Goal: Task Accomplishment & Management: Complete application form

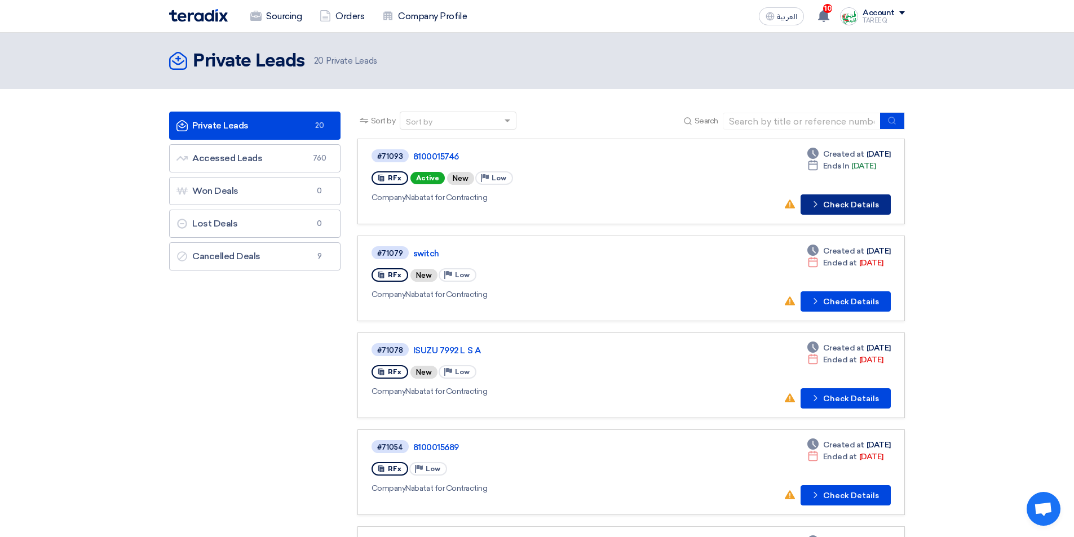
click at [848, 204] on button "Check details Check Details" at bounding box center [845, 204] width 90 height 20
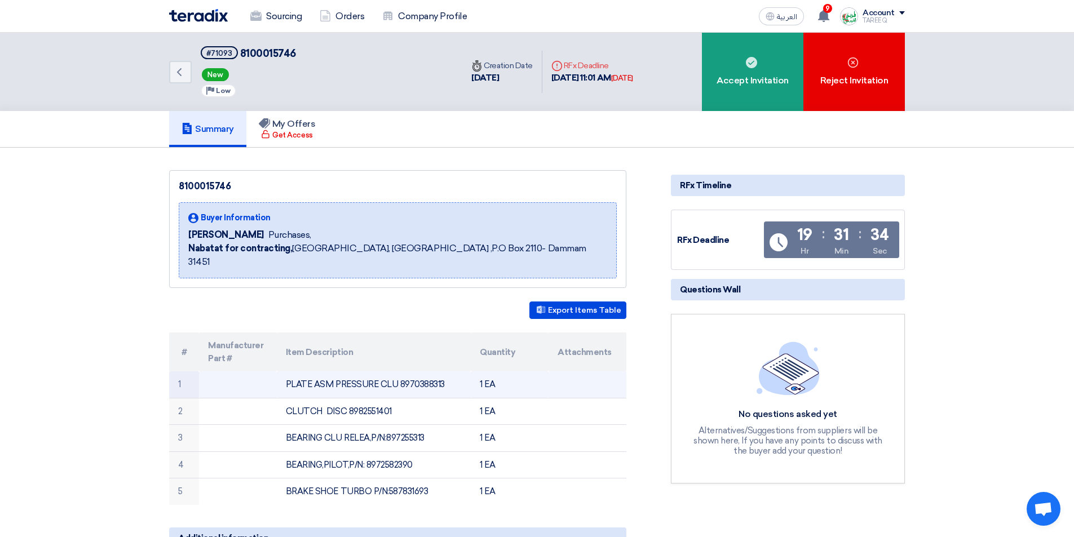
click at [427, 372] on td "PLATE ASM PRESSURE CLU 8970388313" at bounding box center [374, 384] width 194 height 26
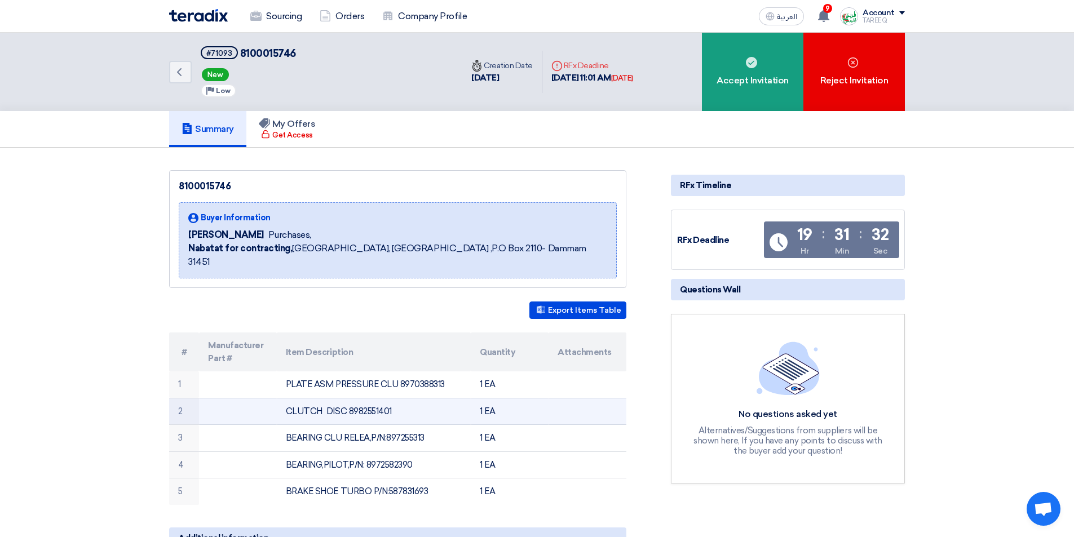
copy td "8970388313"
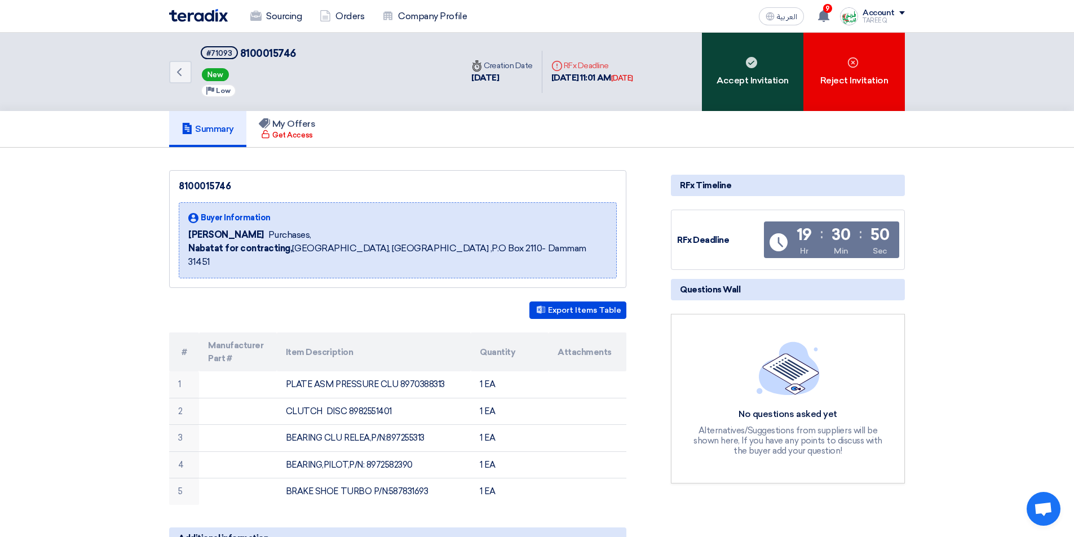
drag, startPoint x: 755, startPoint y: 86, endPoint x: 740, endPoint y: 88, distance: 15.4
click at [756, 86] on div "Accept Invitation" at bounding box center [752, 72] width 101 height 78
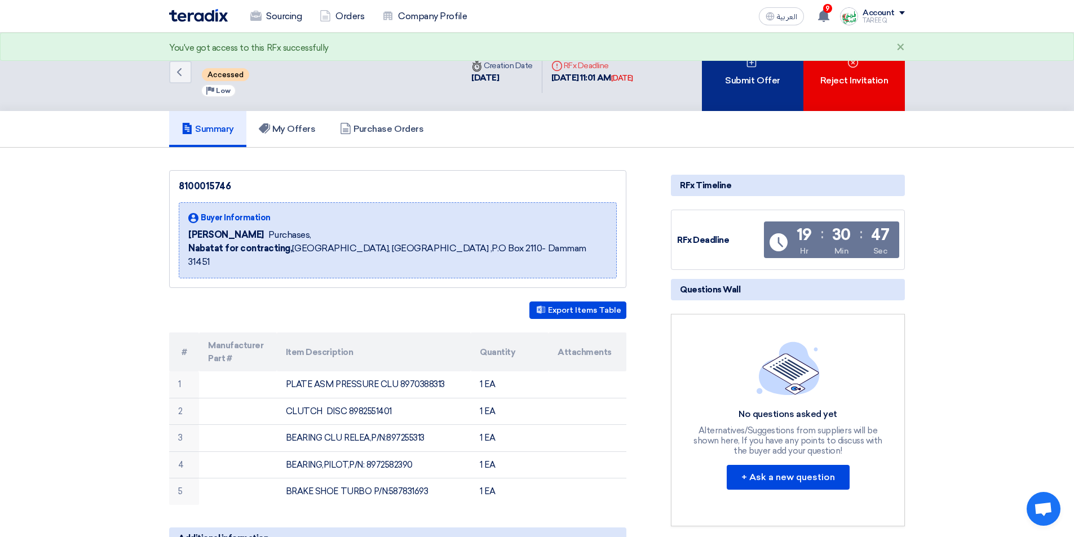
click at [764, 81] on div "Submit Offer" at bounding box center [752, 72] width 101 height 78
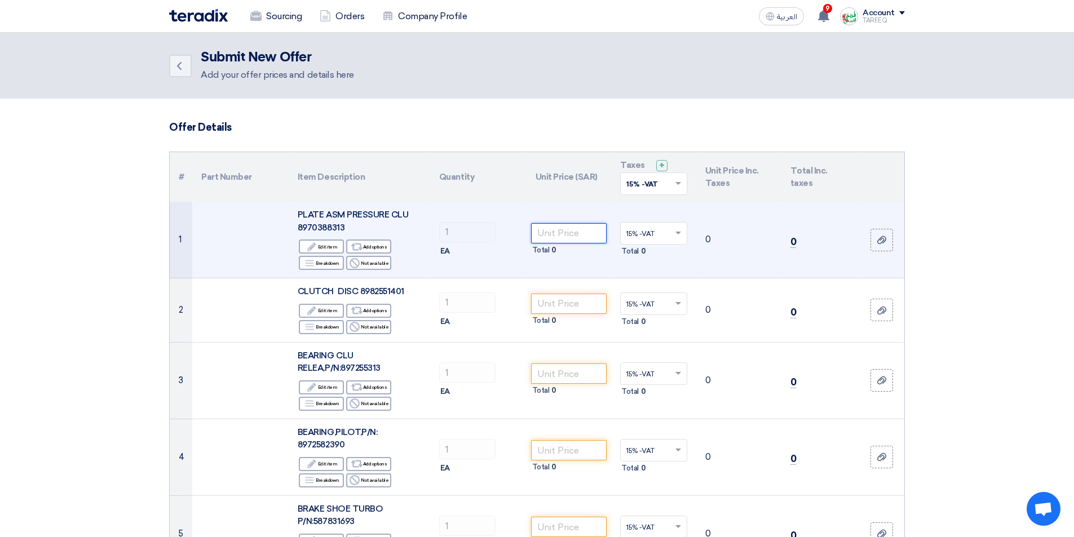
click at [563, 232] on input "number" at bounding box center [569, 233] width 76 height 20
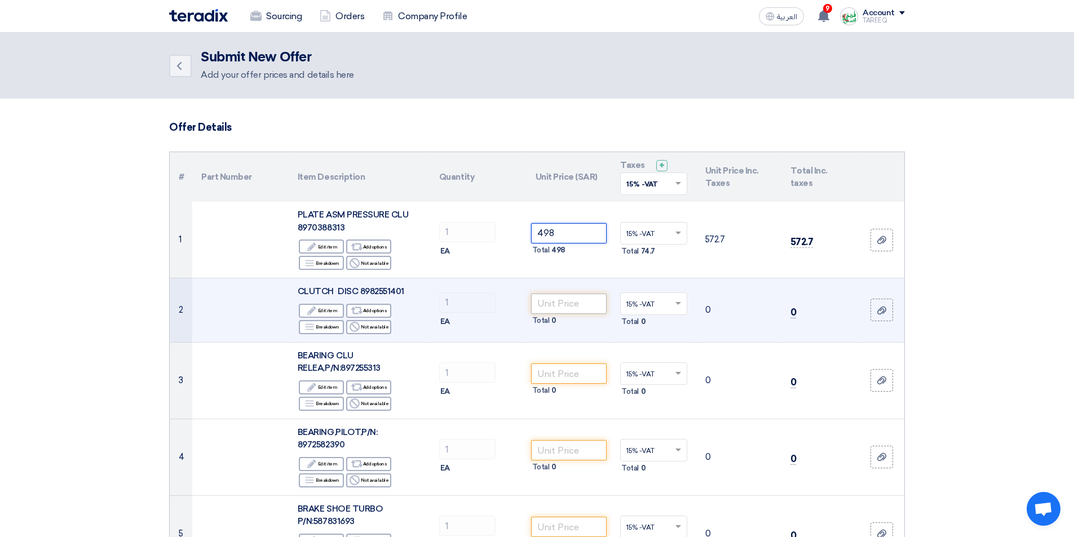
type input "498"
click at [572, 300] on input "number" at bounding box center [569, 304] width 76 height 20
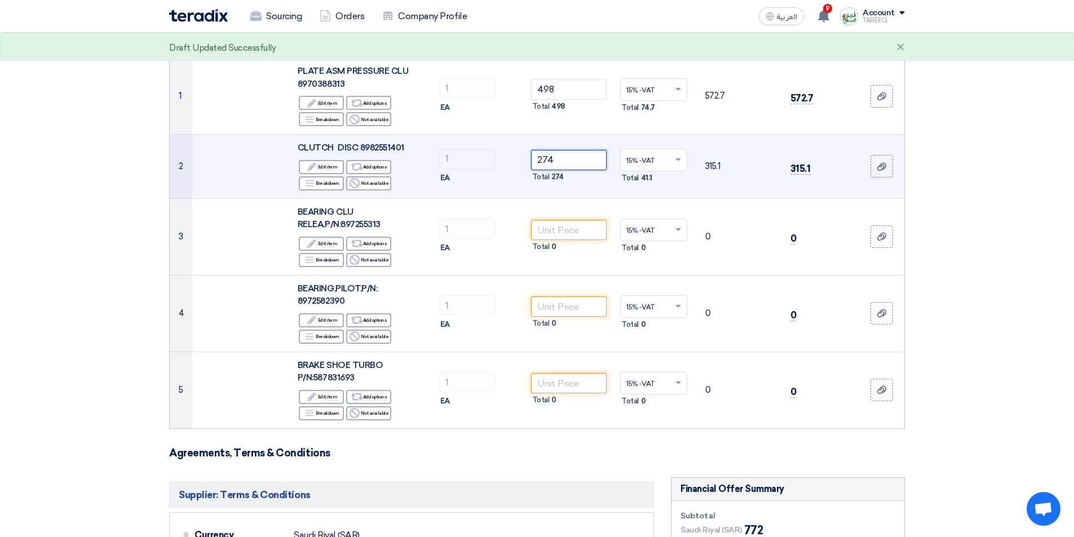
scroll to position [169, 0]
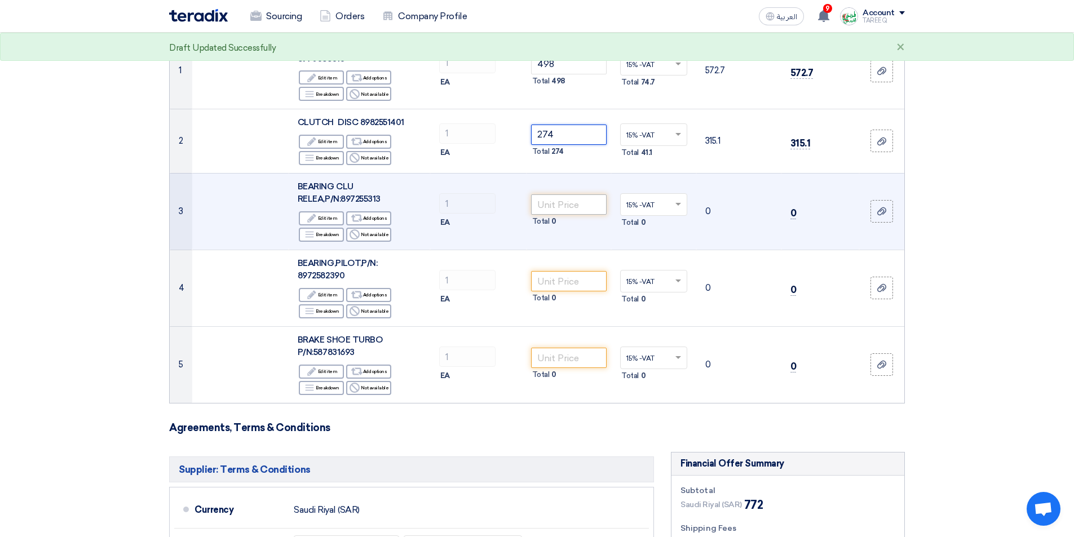
type input "274"
click at [559, 202] on input "number" at bounding box center [569, 204] width 76 height 20
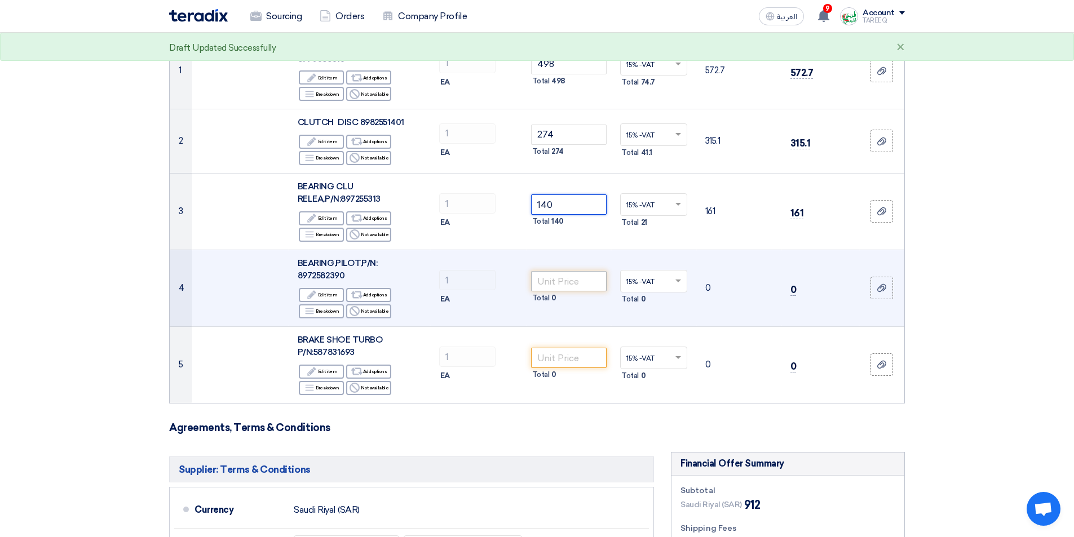
type input "140"
drag, startPoint x: 572, startPoint y: 283, endPoint x: 567, endPoint y: 273, distance: 11.3
click at [572, 282] on input "number" at bounding box center [569, 281] width 76 height 20
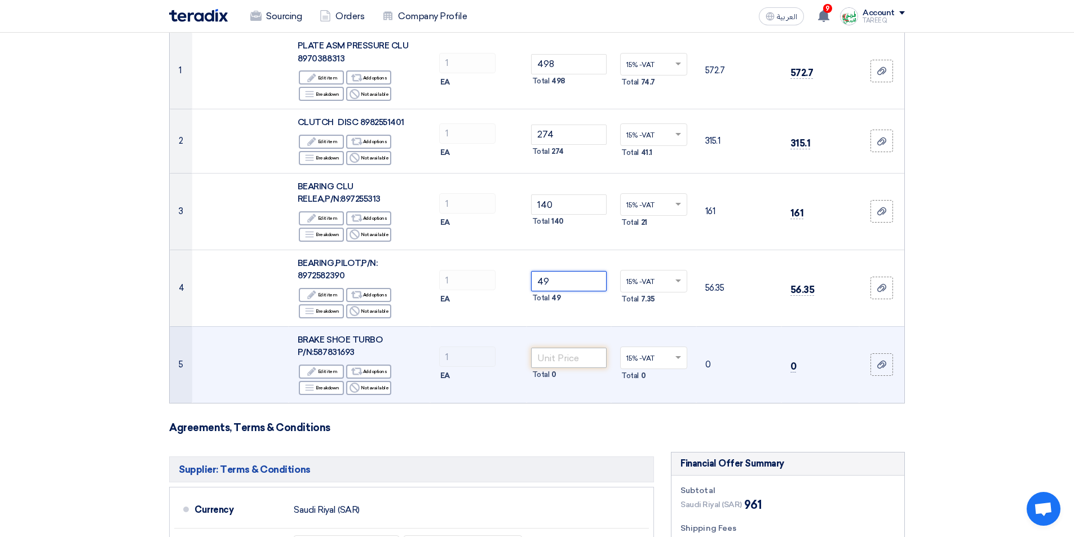
type input "49"
click at [562, 357] on input "number" at bounding box center [569, 358] width 76 height 20
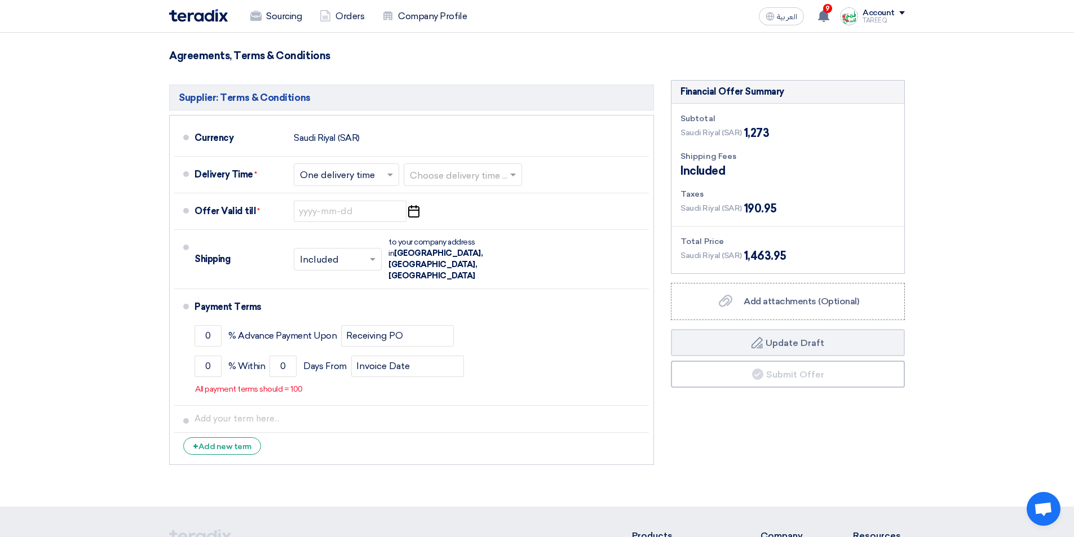
scroll to position [564, 0]
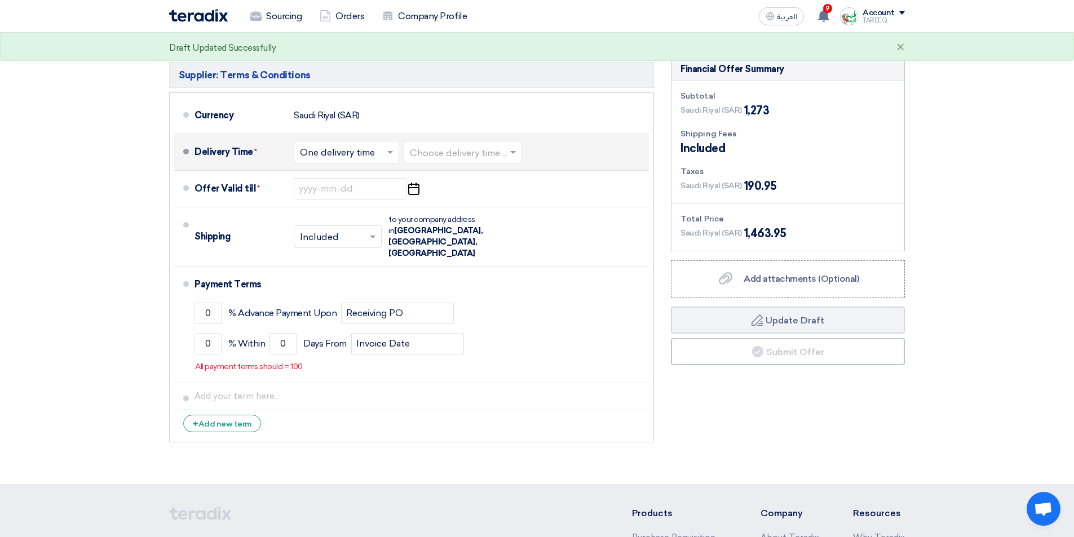
type input "312"
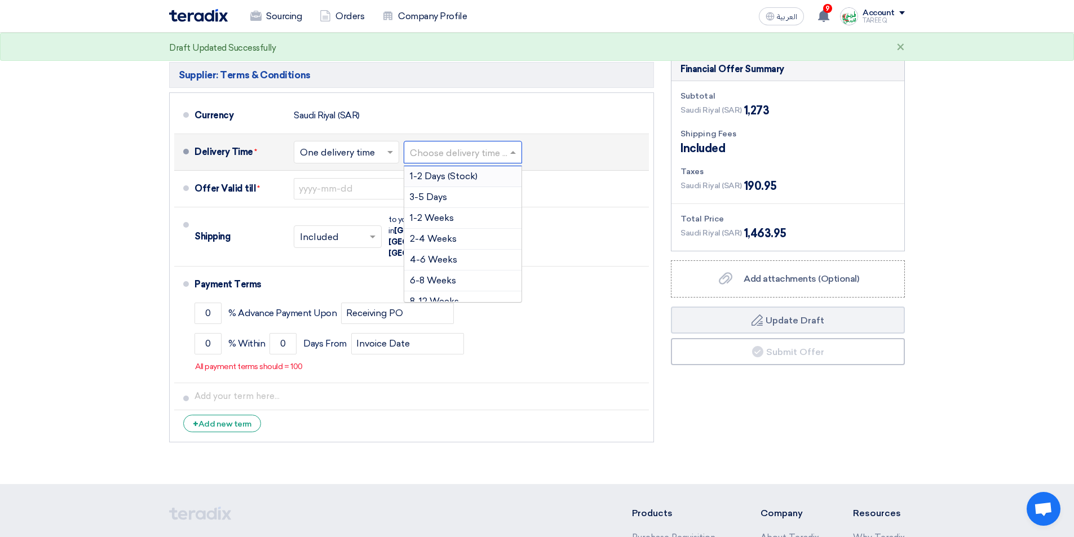
click at [468, 155] on input "text" at bounding box center [463, 153] width 107 height 16
click at [437, 195] on span "3-5 Days" at bounding box center [428, 197] width 37 height 11
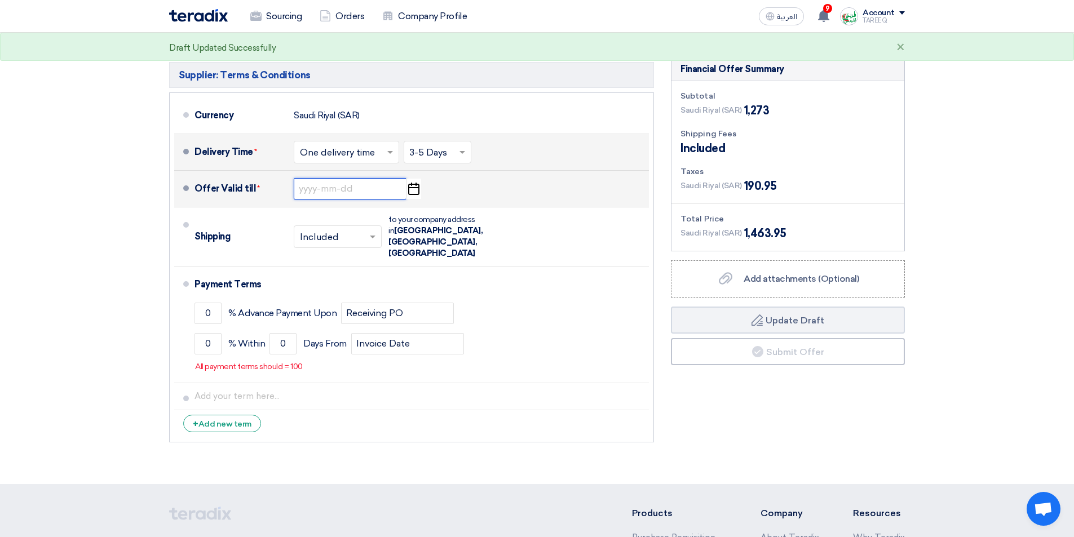
click at [322, 186] on input at bounding box center [350, 188] width 113 height 21
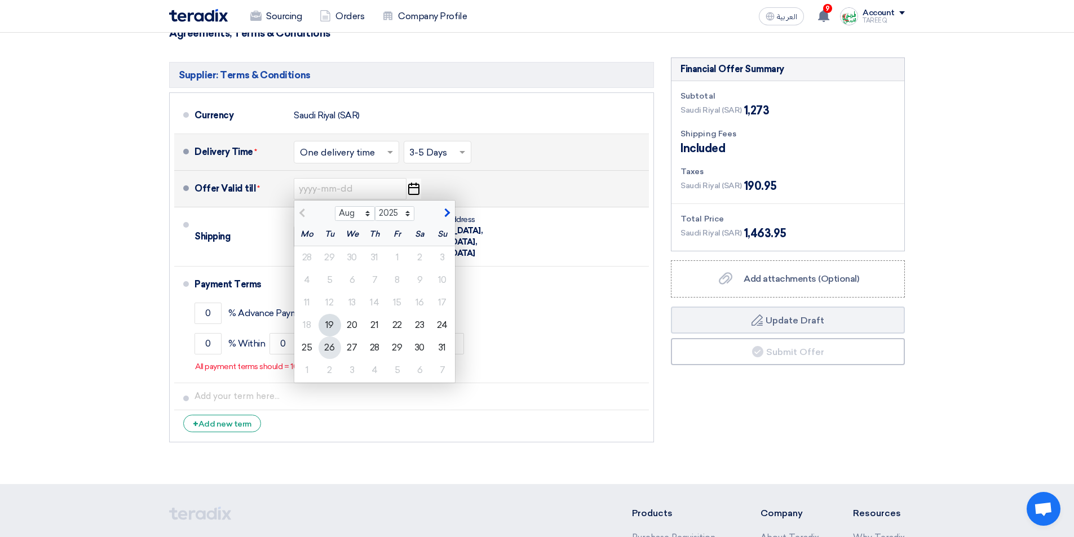
click at [331, 348] on div "26" at bounding box center [329, 348] width 23 height 23
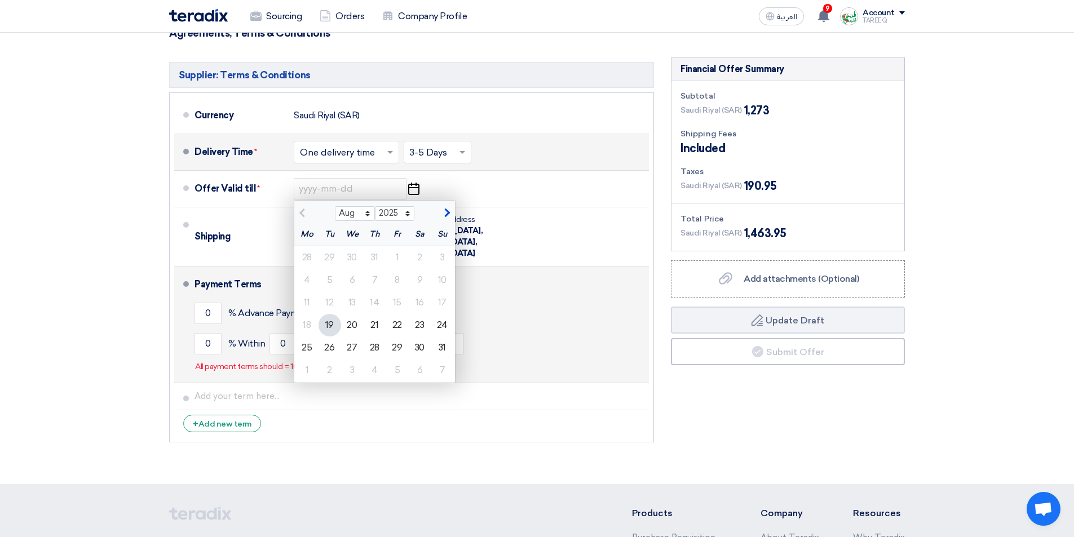
type input "[DATE]"
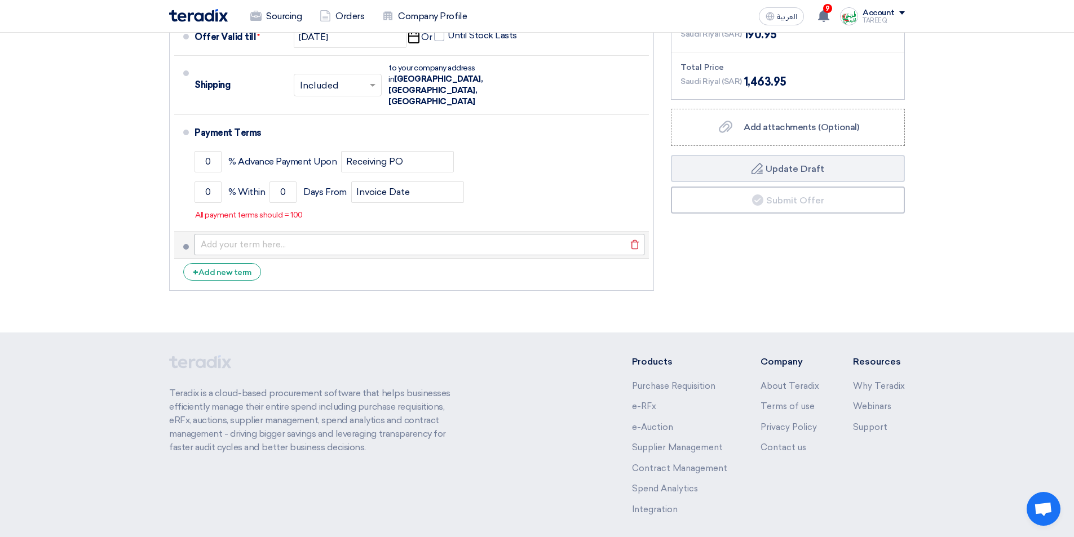
scroll to position [743, 0]
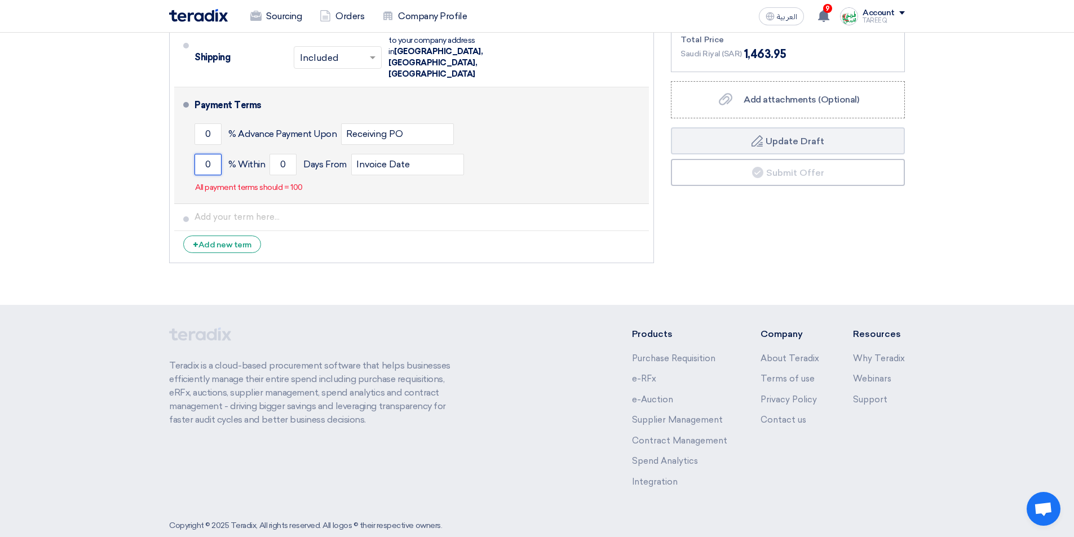
click at [197, 154] on input "0" at bounding box center [207, 164] width 27 height 21
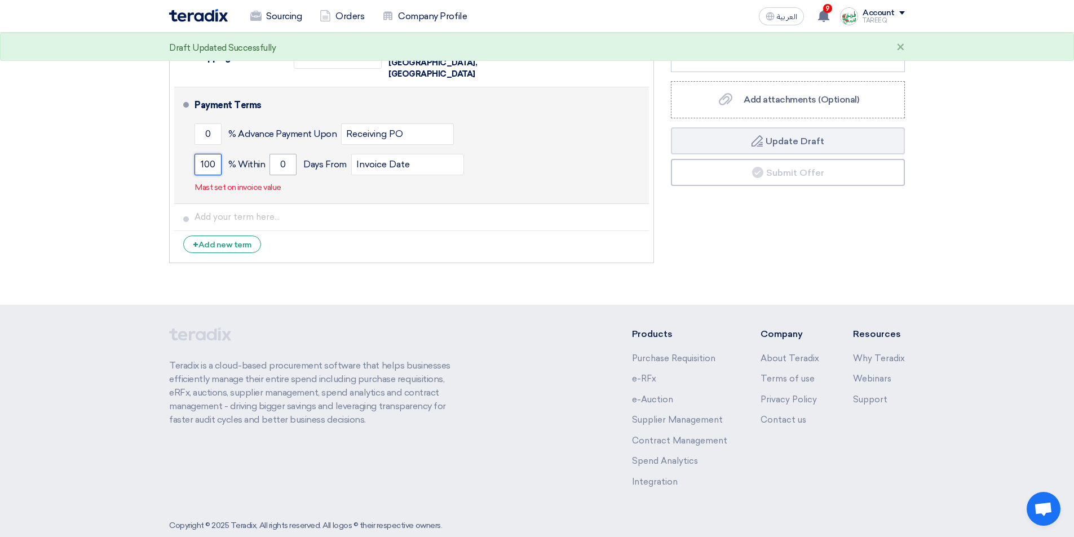
type input "100"
click at [272, 154] on input "0" at bounding box center [282, 164] width 27 height 21
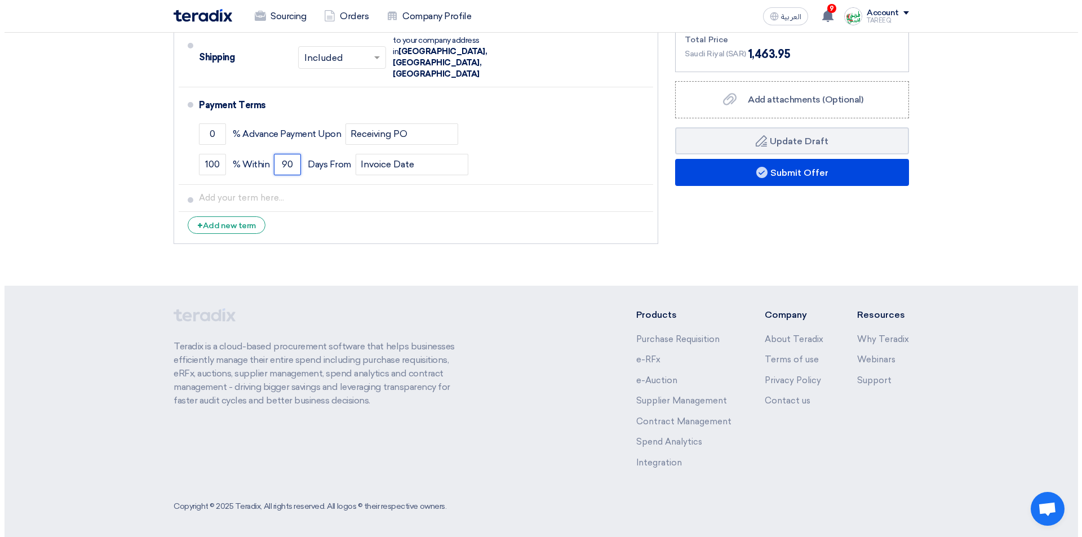
scroll to position [724, 0]
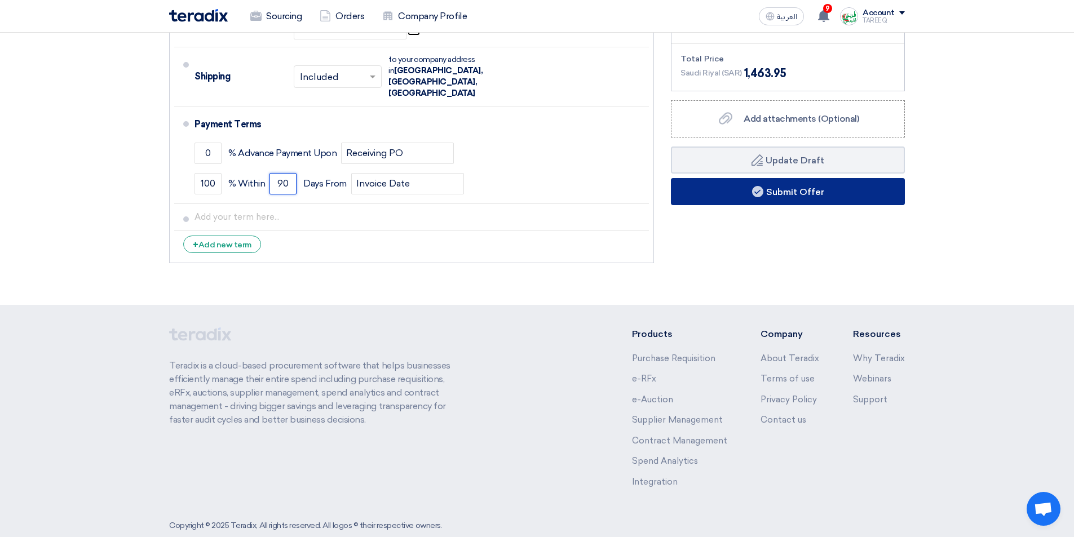
type input "90"
click at [724, 193] on button "Submit Offer" at bounding box center [788, 191] width 234 height 27
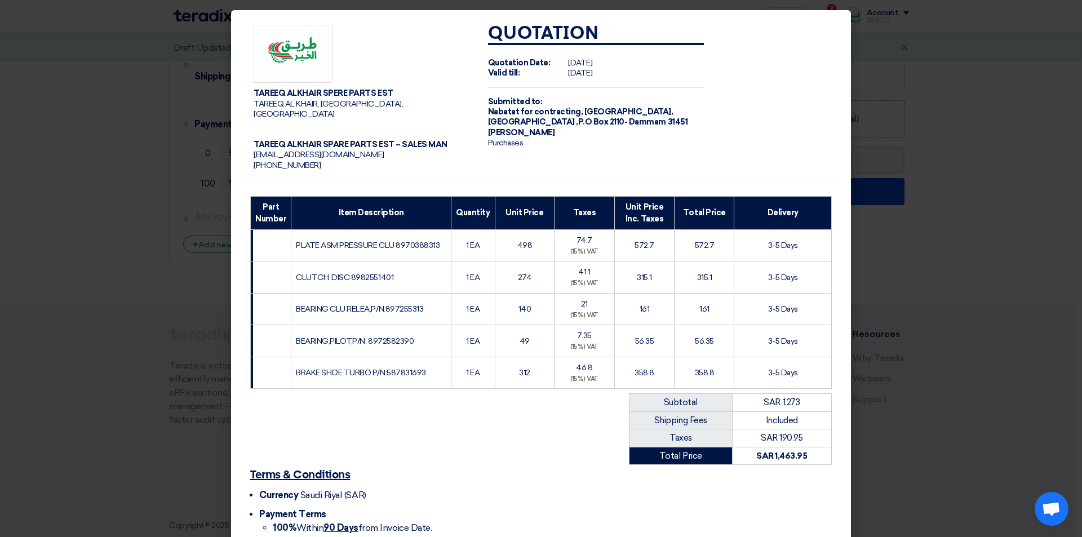
scroll to position [92, 0]
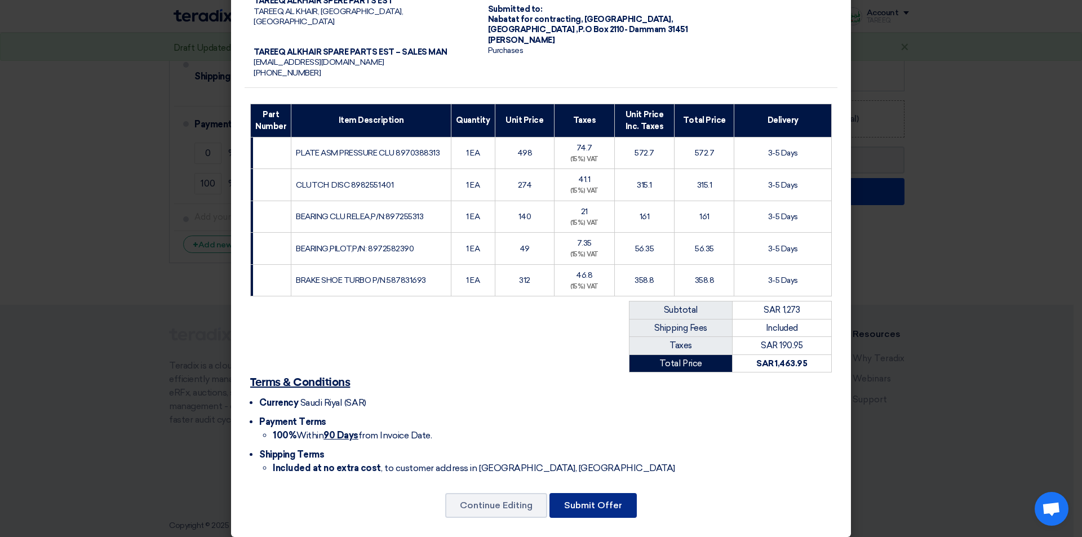
click at [588, 499] on button "Submit Offer" at bounding box center [593, 505] width 87 height 25
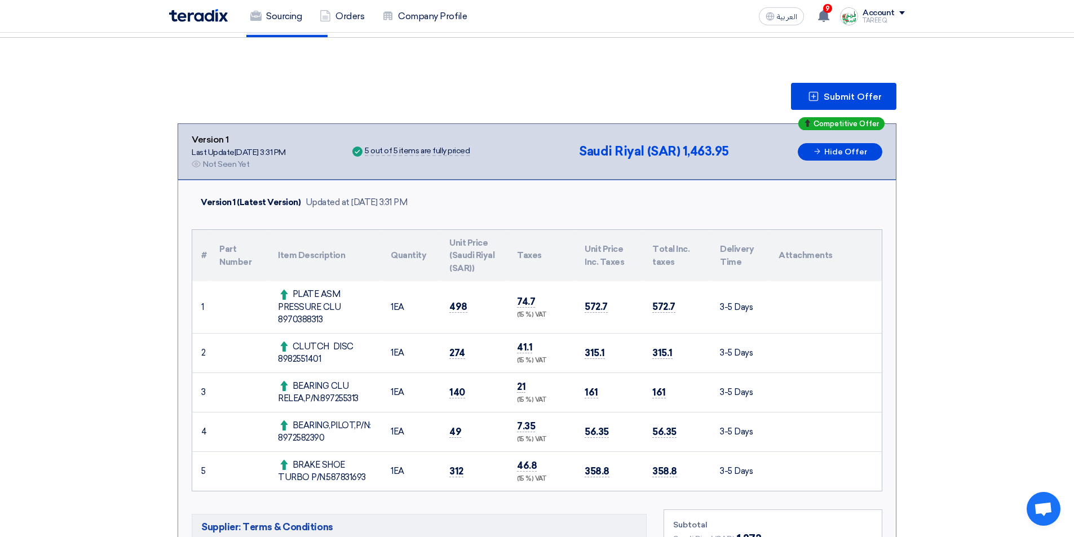
scroll to position [282, 0]
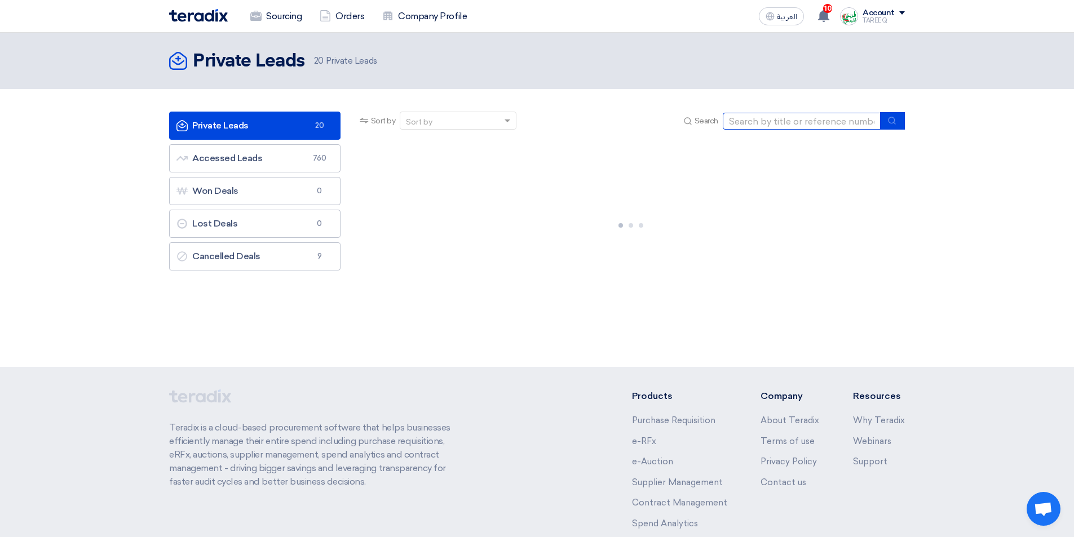
click at [743, 120] on input at bounding box center [802, 121] width 158 height 17
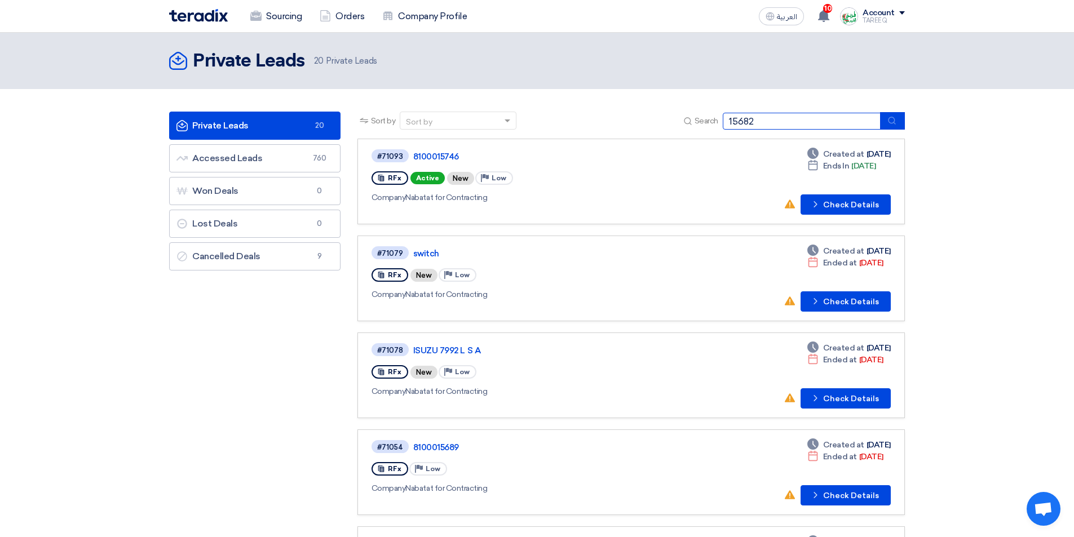
type input "15682"
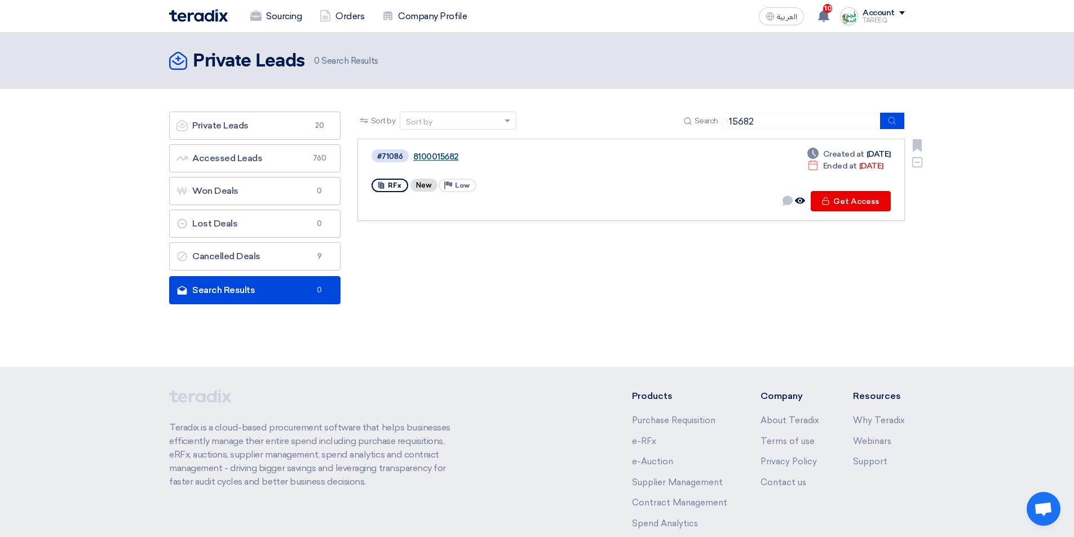
click at [441, 152] on link "8100015682" at bounding box center [554, 157] width 282 height 10
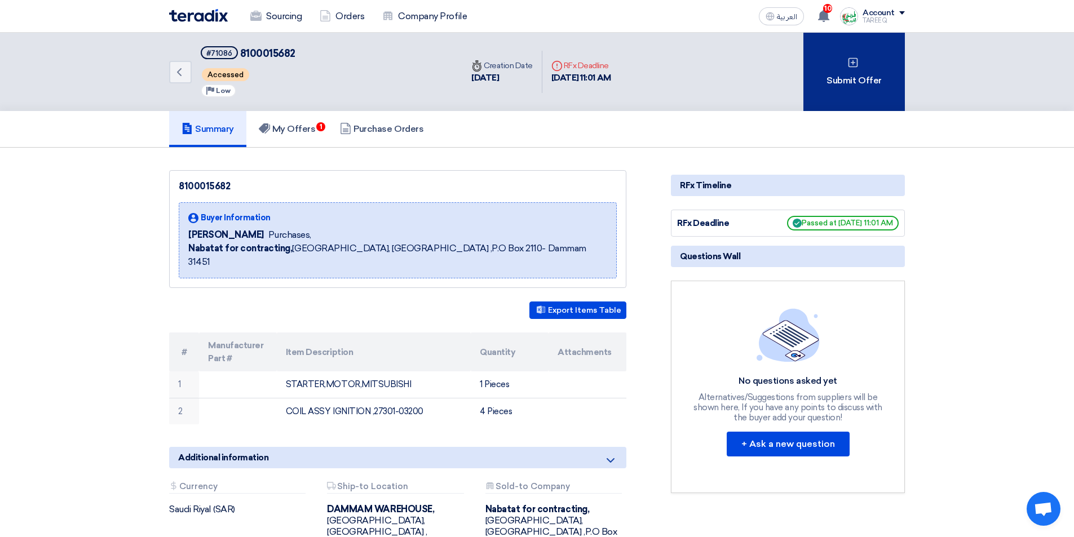
click at [869, 76] on div "Submit Offer" at bounding box center [853, 72] width 101 height 78
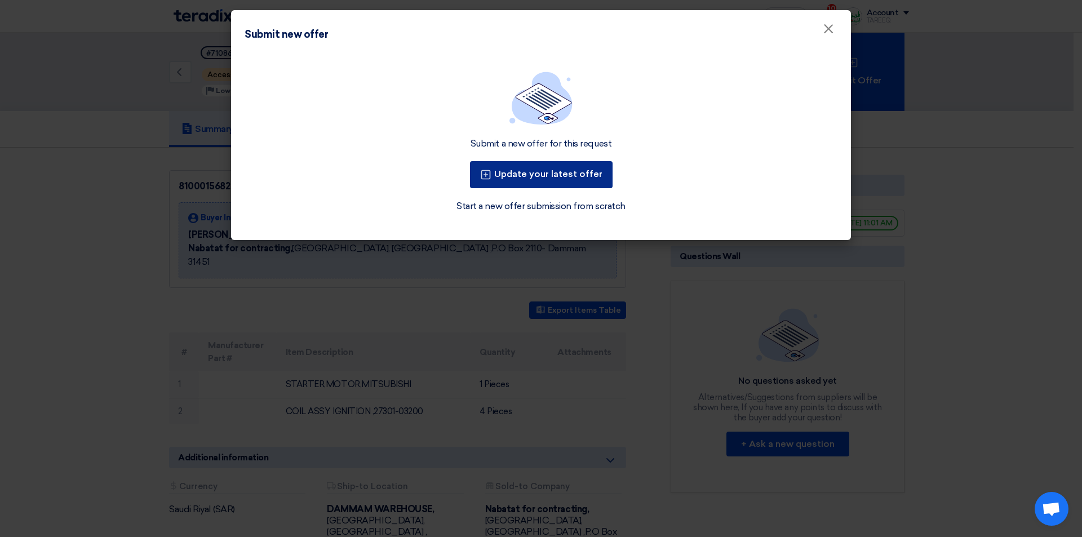
click at [521, 177] on button "Update your latest offer" at bounding box center [541, 174] width 143 height 27
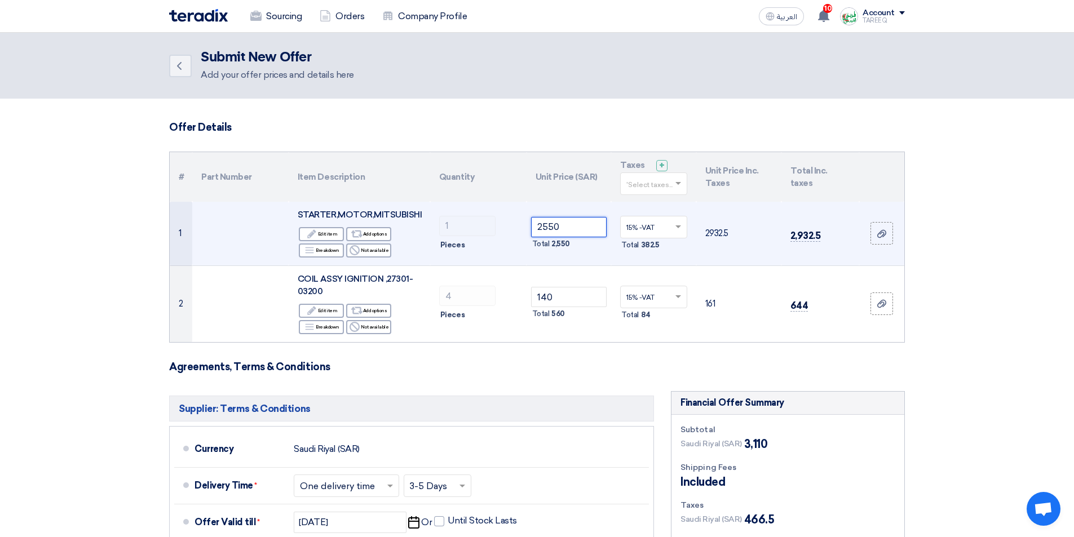
drag, startPoint x: 586, startPoint y: 233, endPoint x: 379, endPoint y: 269, distance: 210.1
click at [397, 262] on tr "1 STARTER,MOTOR,MITSUBISHI Edit Edit item Alternative Add options Breakdown Rej…" at bounding box center [537, 234] width 734 height 64
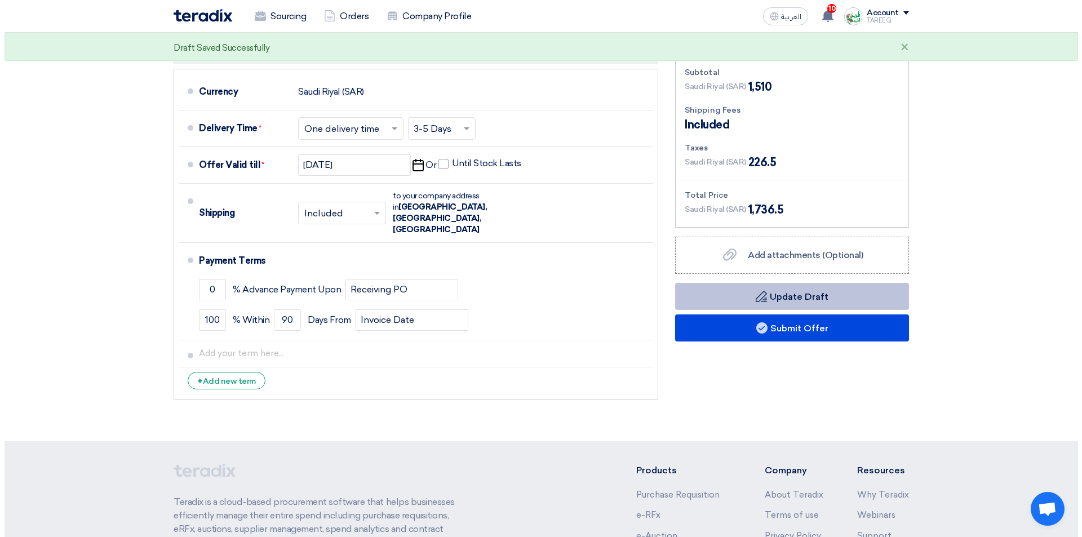
scroll to position [395, 0]
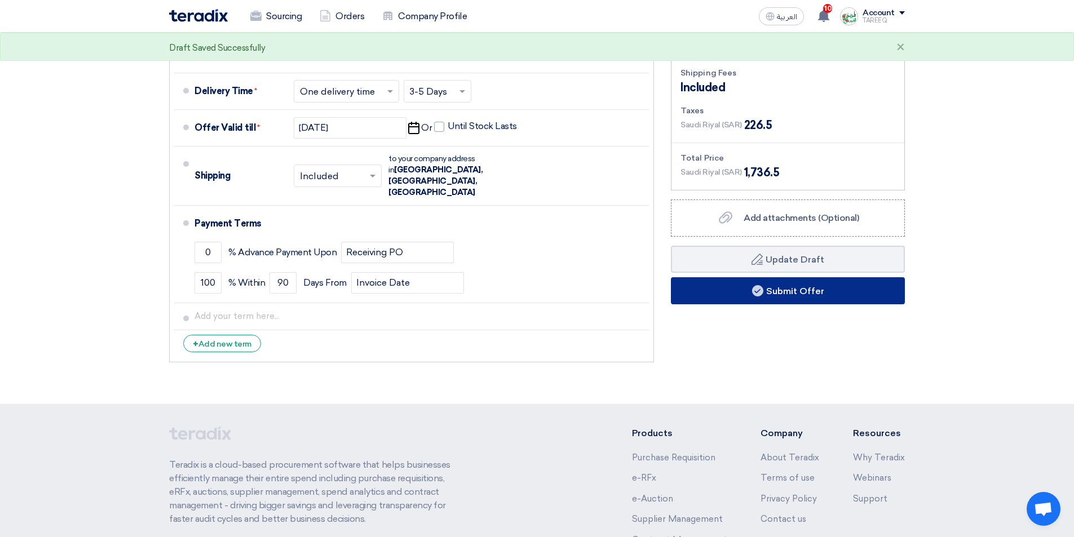
type input "950"
click at [724, 293] on button "Submit Offer" at bounding box center [788, 290] width 234 height 27
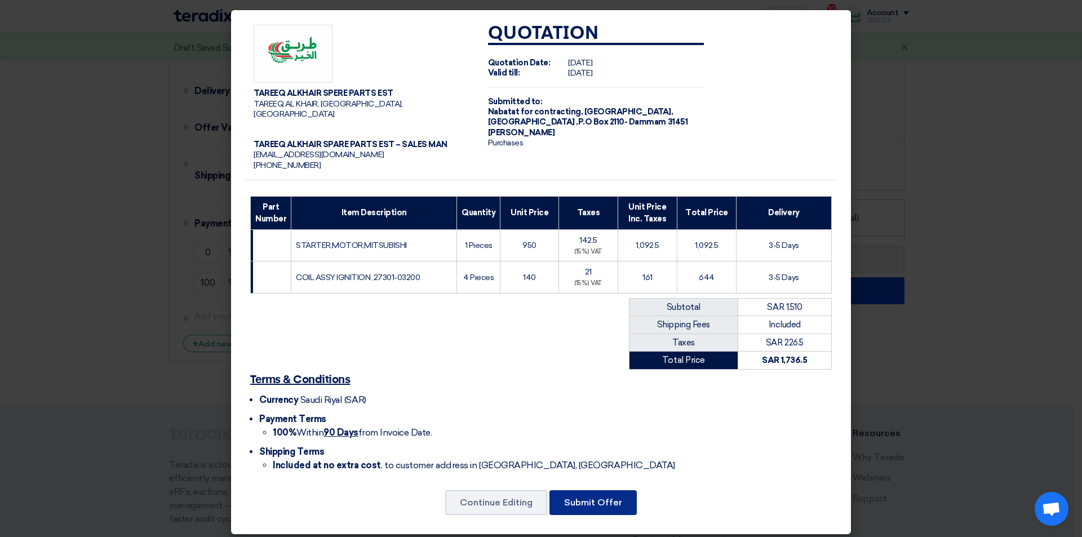
click at [593, 497] on button "Submit Offer" at bounding box center [593, 502] width 87 height 25
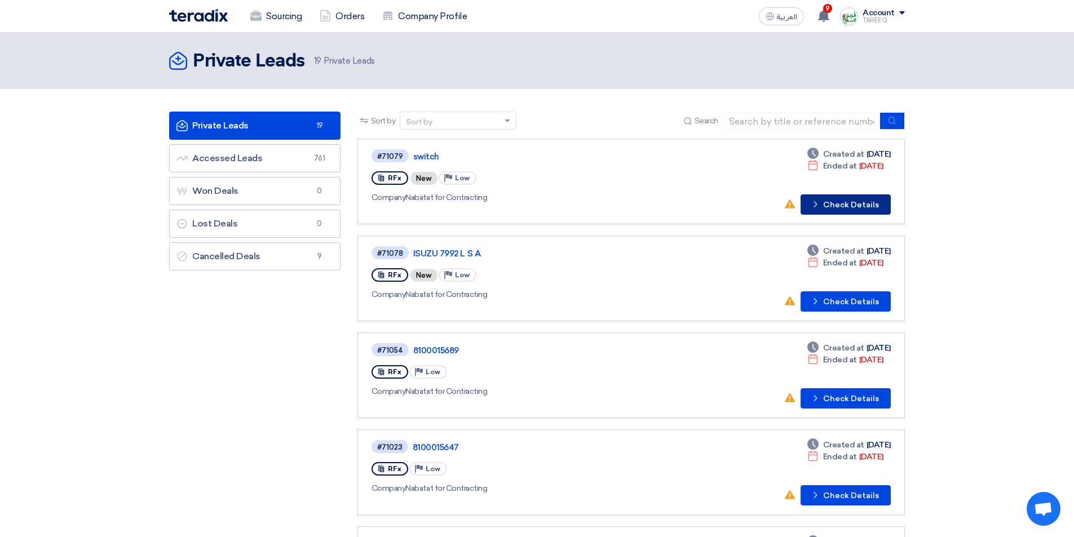
click at [844, 208] on button "Check details Check Details" at bounding box center [845, 204] width 90 height 20
click at [846, 298] on button "Check details Check Details" at bounding box center [845, 301] width 90 height 20
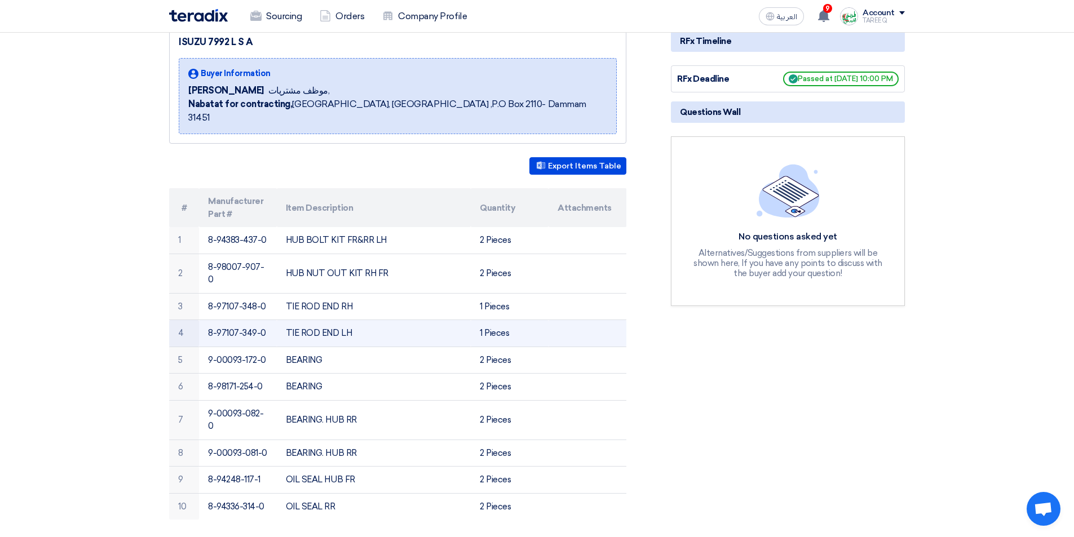
scroll to position [169, 0]
